Goal: Obtain resource: Download file/media

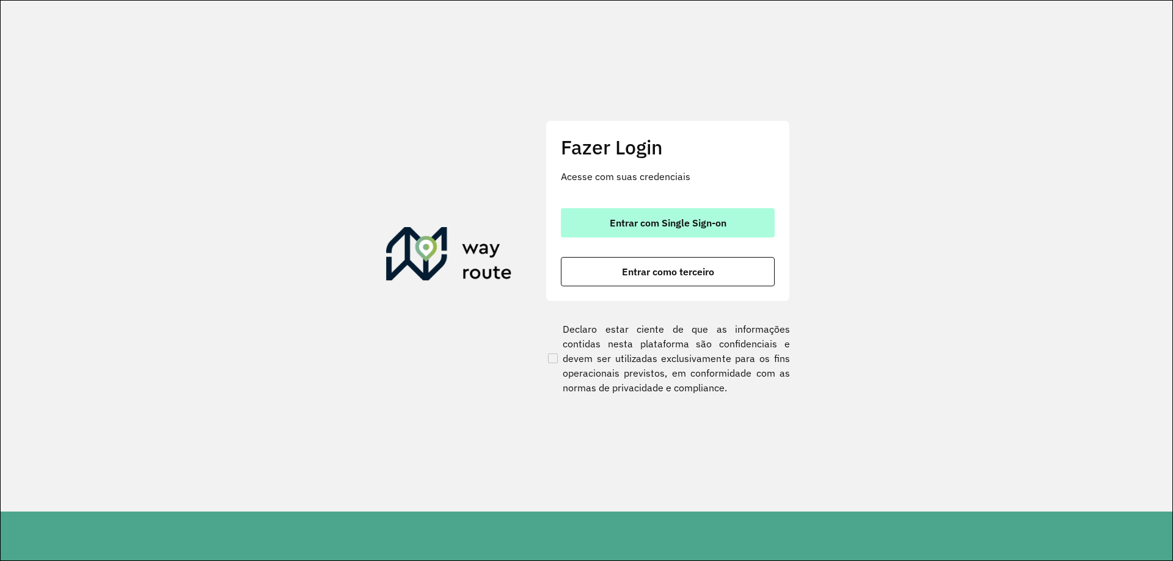
click at [611, 227] on span "Entrar com Single Sign-on" at bounding box center [668, 223] width 117 height 10
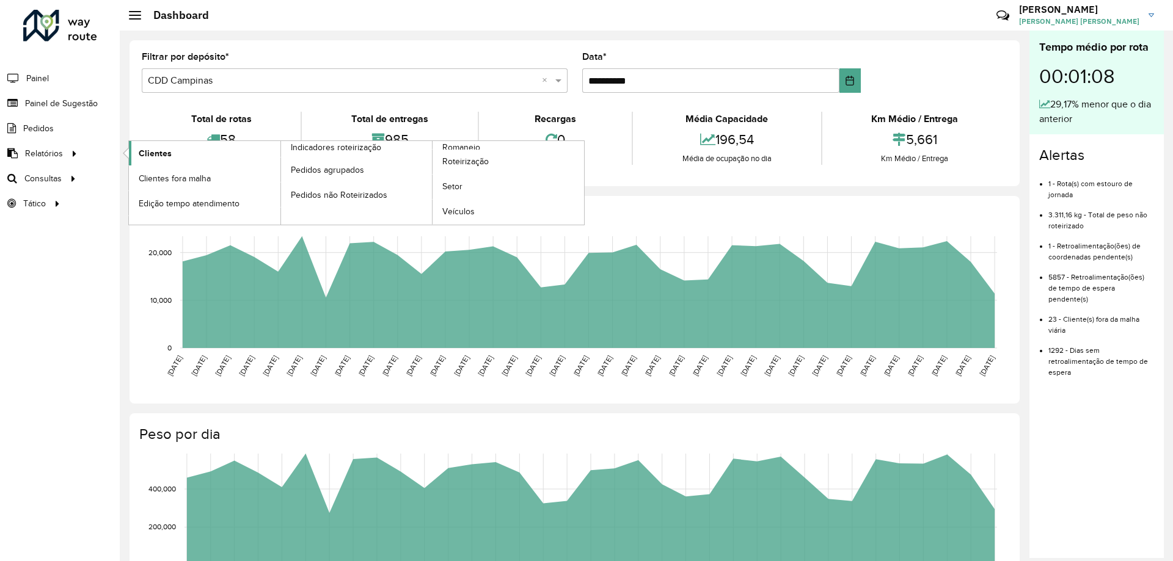
click at [163, 151] on span "Clientes" at bounding box center [155, 153] width 33 height 13
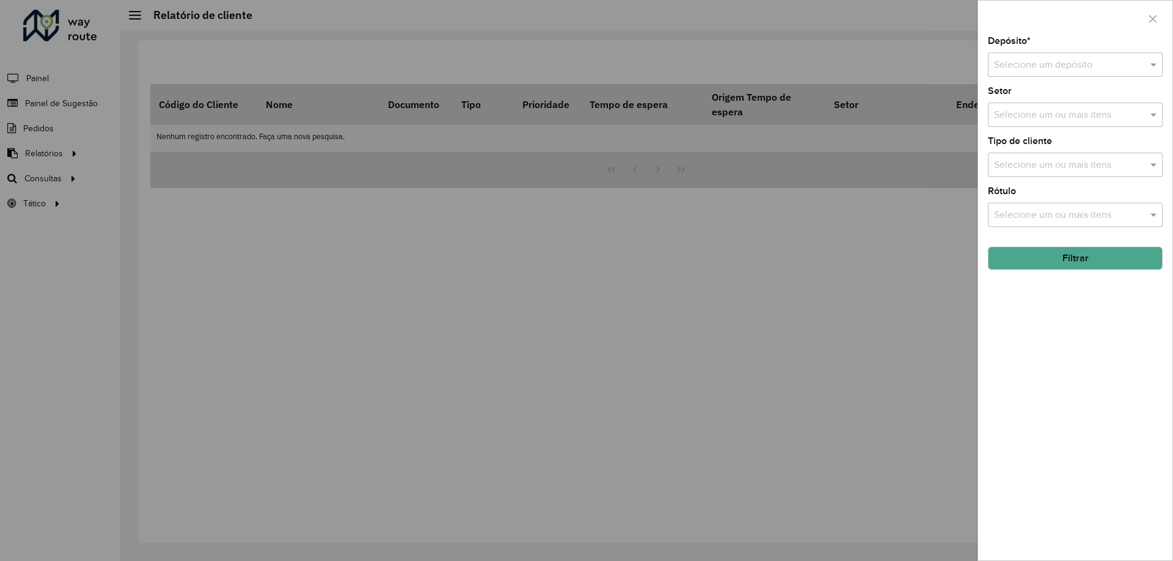
click at [1090, 56] on div "Selecione um depósito" at bounding box center [1075, 65] width 175 height 24
click at [1046, 122] on span "CDD Campinas" at bounding box center [1025, 120] width 65 height 10
click at [1076, 263] on button "Filtrar" at bounding box center [1075, 258] width 175 height 23
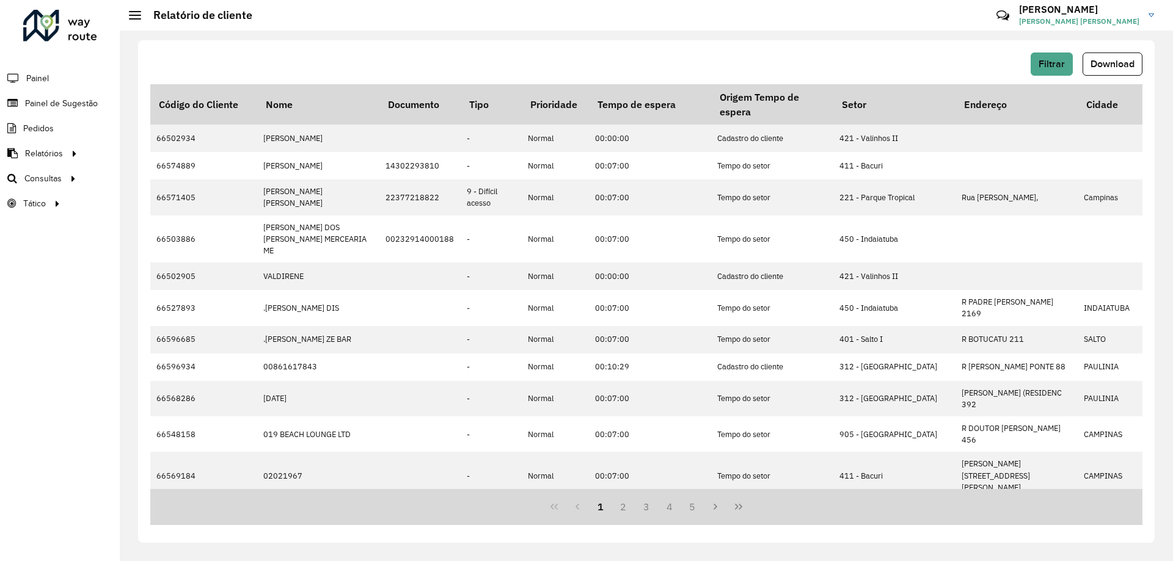
click at [1110, 66] on span "Download" at bounding box center [1112, 64] width 44 height 10
